Goal: Task Accomplishment & Management: Manage account settings

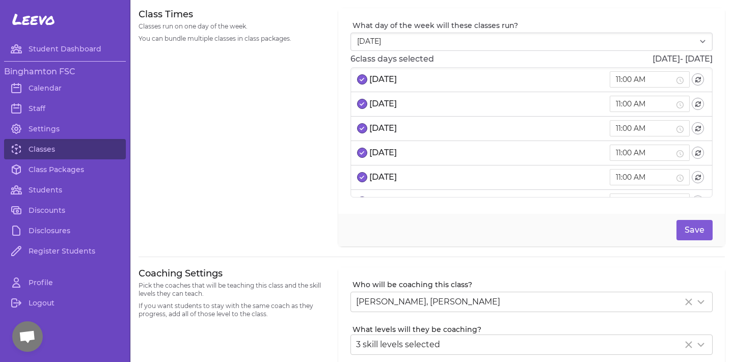
select select "6"
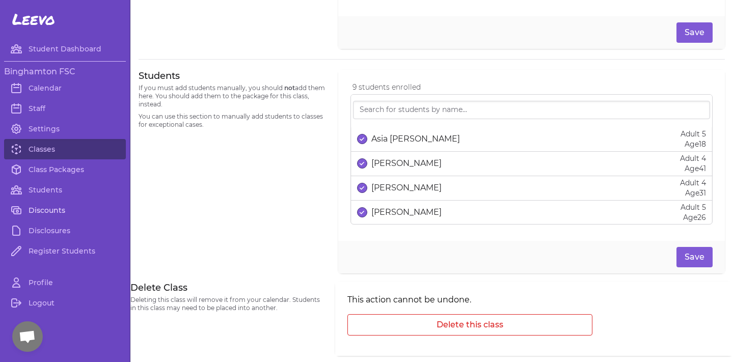
click at [55, 206] on link "Discounts" at bounding box center [65, 210] width 122 height 20
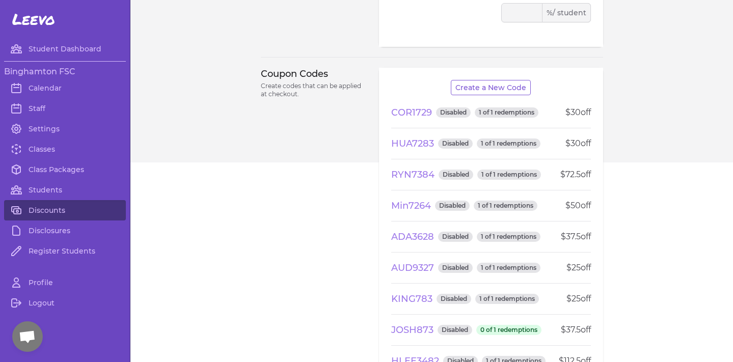
scroll to position [198, 0]
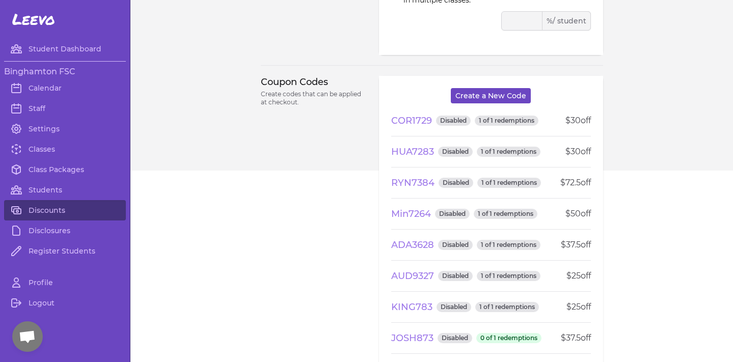
click at [502, 97] on button "Create a New Code" at bounding box center [491, 95] width 80 height 15
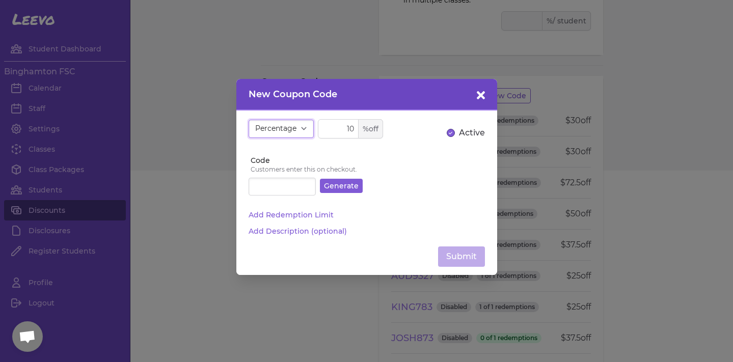
select select "fixed"
click at [348, 127] on input "10" at bounding box center [350, 128] width 65 height 19
type input "1"
type input "40"
click at [289, 191] on input "Code" at bounding box center [282, 187] width 67 height 18
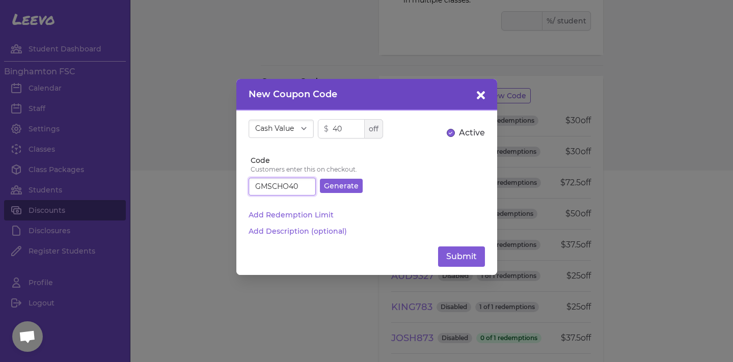
drag, startPoint x: 307, startPoint y: 190, endPoint x: 237, endPoint y: 184, distance: 70.0
click at [237, 184] on div "Percentage Cash Value $ 40 off Active Code Customers enter this on checkout. GM…" at bounding box center [366, 193] width 261 height 165
type input "GMSCHO40"
click at [299, 219] on button "Add Redemption Limit" at bounding box center [291, 215] width 85 height 10
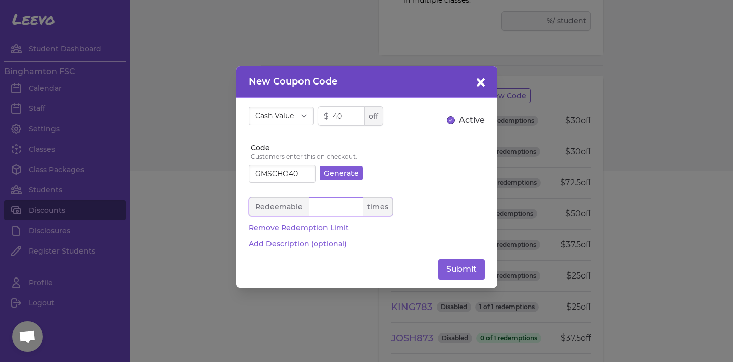
click at [334, 207] on input "number" at bounding box center [321, 206] width 144 height 19
type input "4"
click at [462, 268] on button "Submit" at bounding box center [461, 269] width 47 height 20
